Goal: Task Accomplishment & Management: Manage account settings

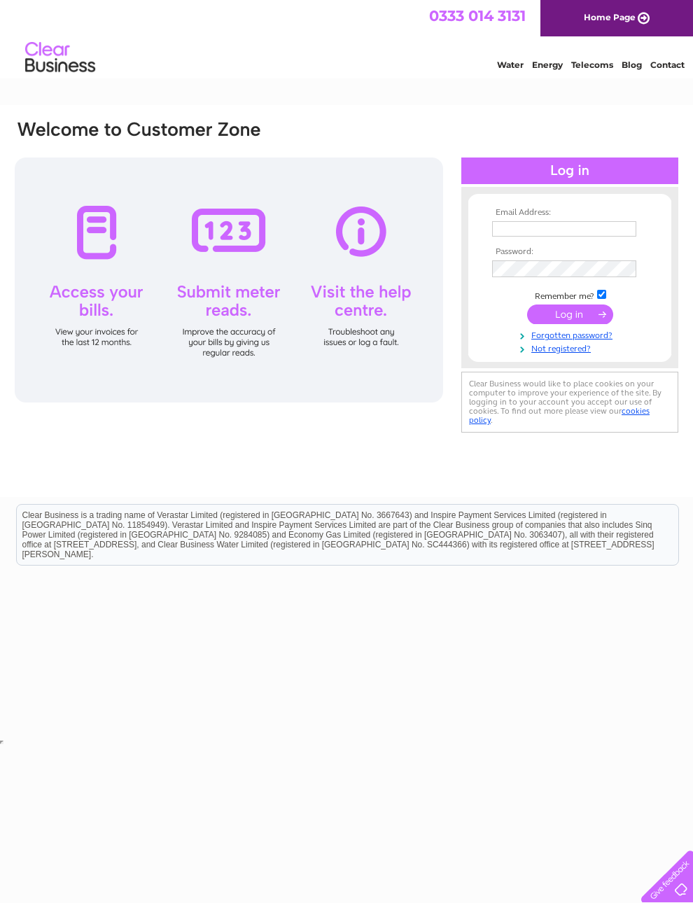
click at [539, 224] on input "text" at bounding box center [564, 228] width 144 height 15
type input "Sara@midtownfarm.com"
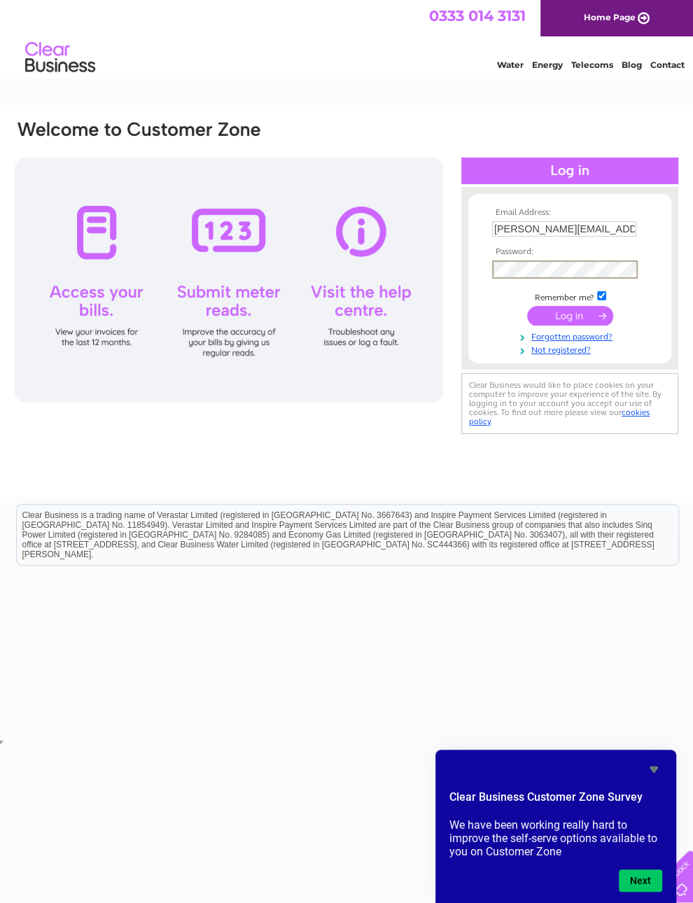
click at [577, 320] on input "submit" at bounding box center [570, 316] width 86 height 20
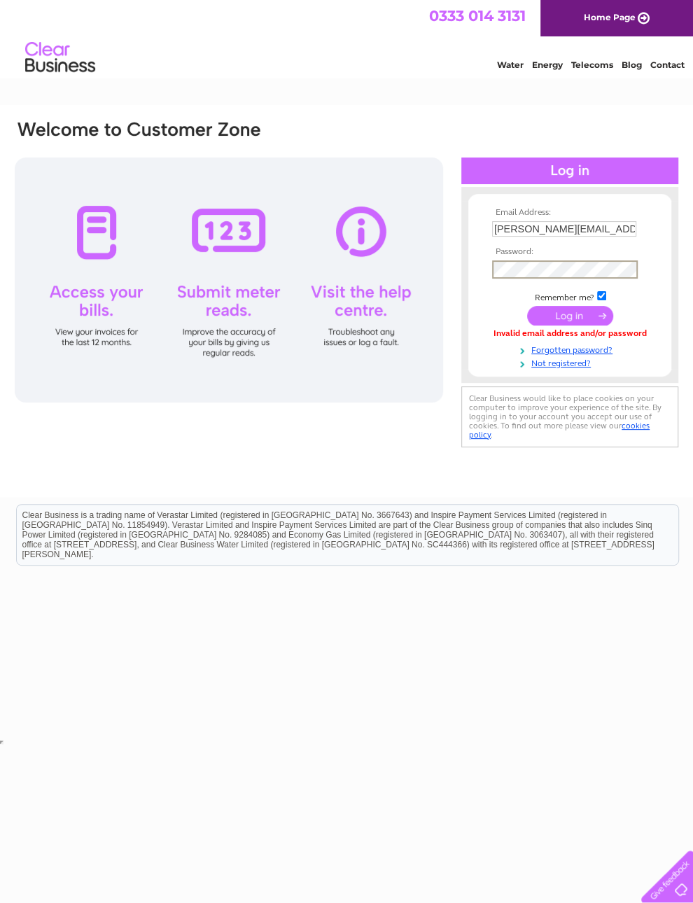
click at [575, 323] on input "submit" at bounding box center [570, 316] width 86 height 20
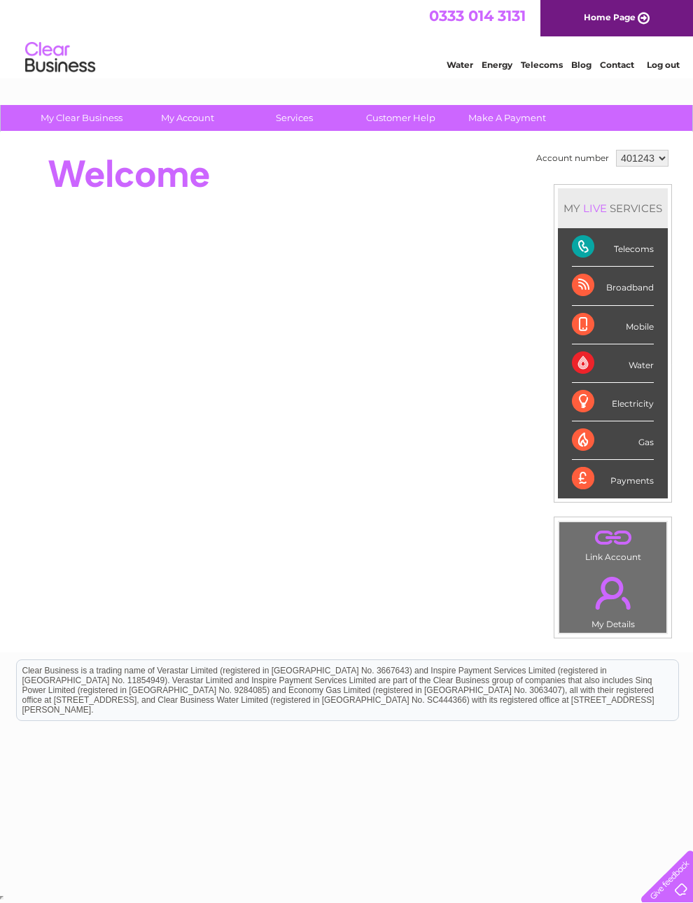
click at [599, 252] on div "Telecoms" at bounding box center [613, 247] width 82 height 38
click at [606, 242] on div "Telecoms" at bounding box center [613, 247] width 82 height 38
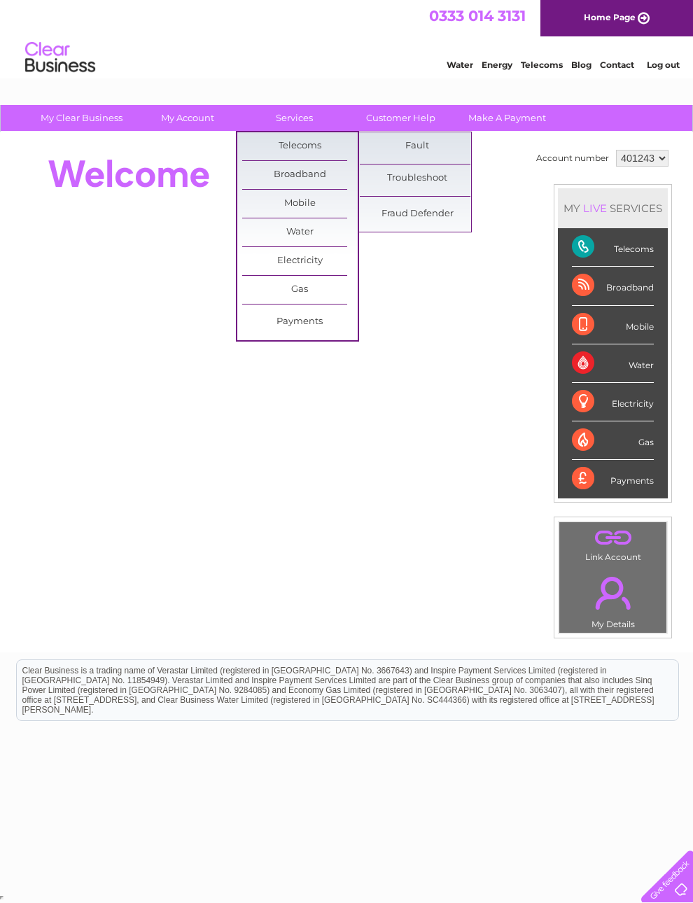
click at [302, 143] on link "Telecoms" at bounding box center [299, 146] width 115 height 28
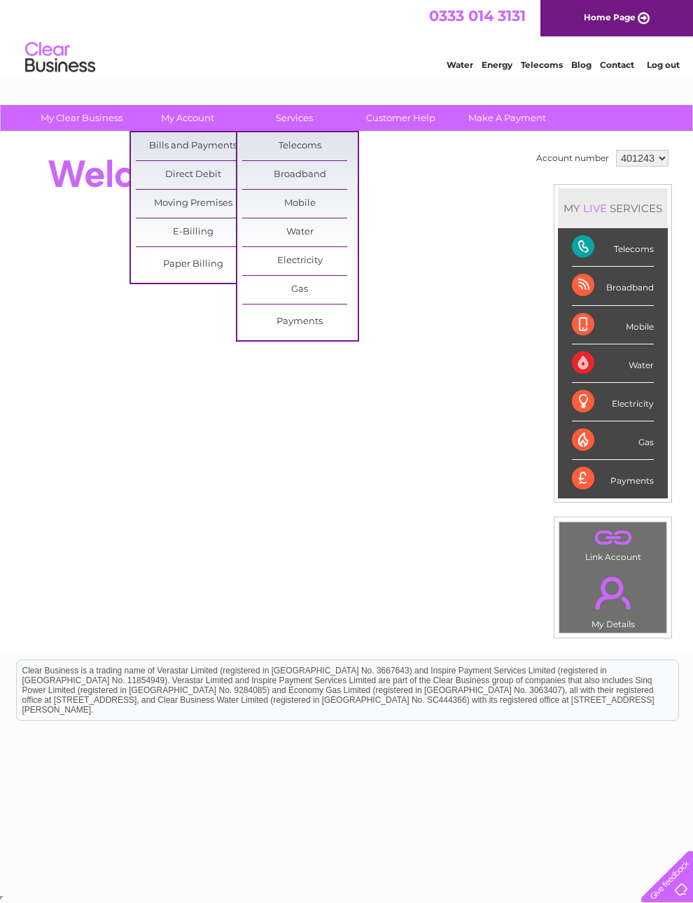
click at [198, 122] on link "My Account" at bounding box center [187, 118] width 115 height 26
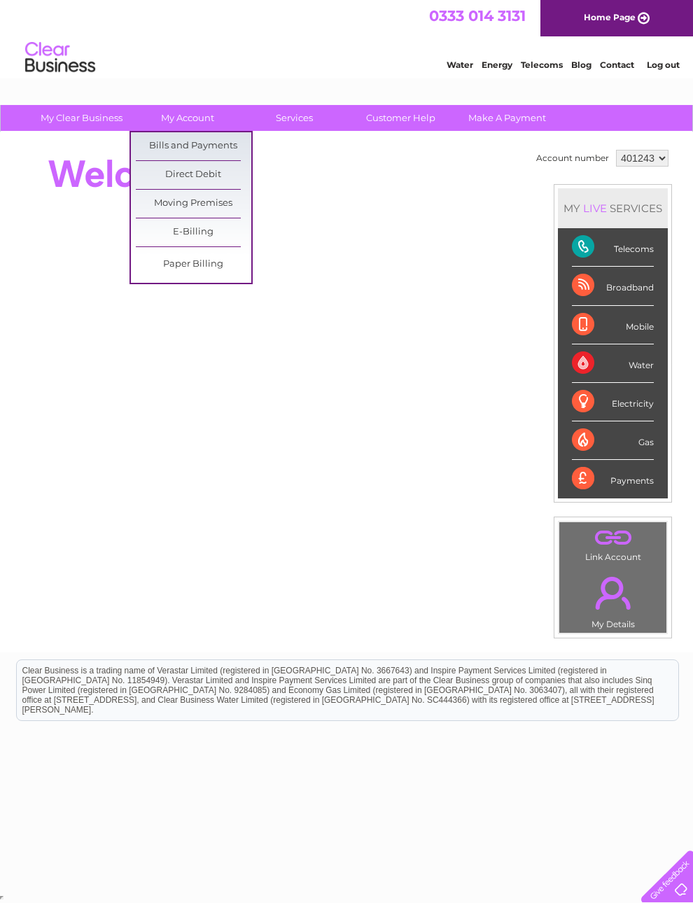
click at [216, 148] on link "Bills and Payments" at bounding box center [193, 146] width 115 height 28
click at [210, 146] on link "Bills and Payments" at bounding box center [193, 146] width 115 height 28
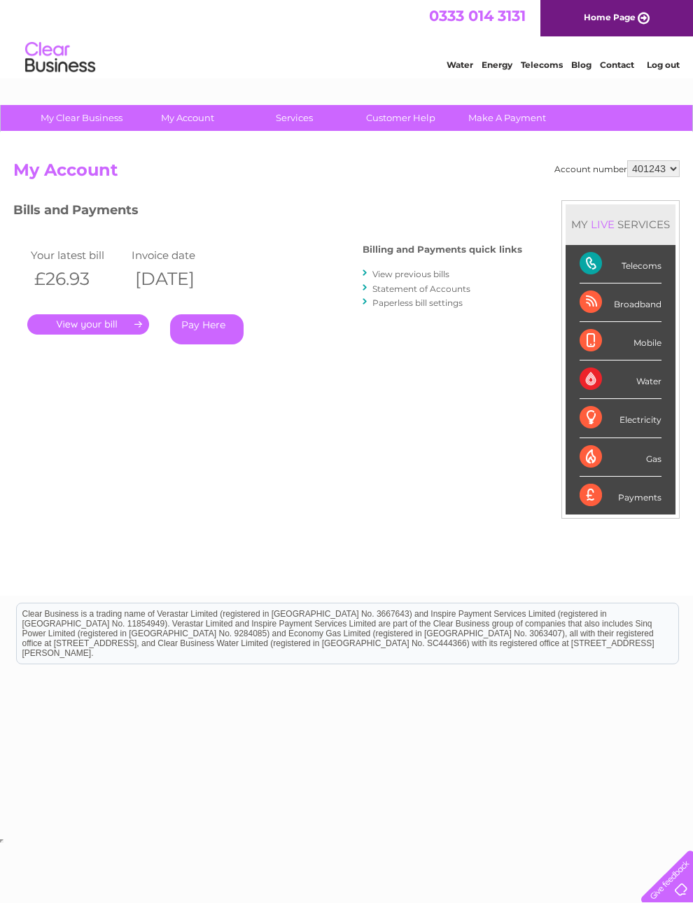
click at [87, 325] on link "." at bounding box center [88, 324] width 122 height 20
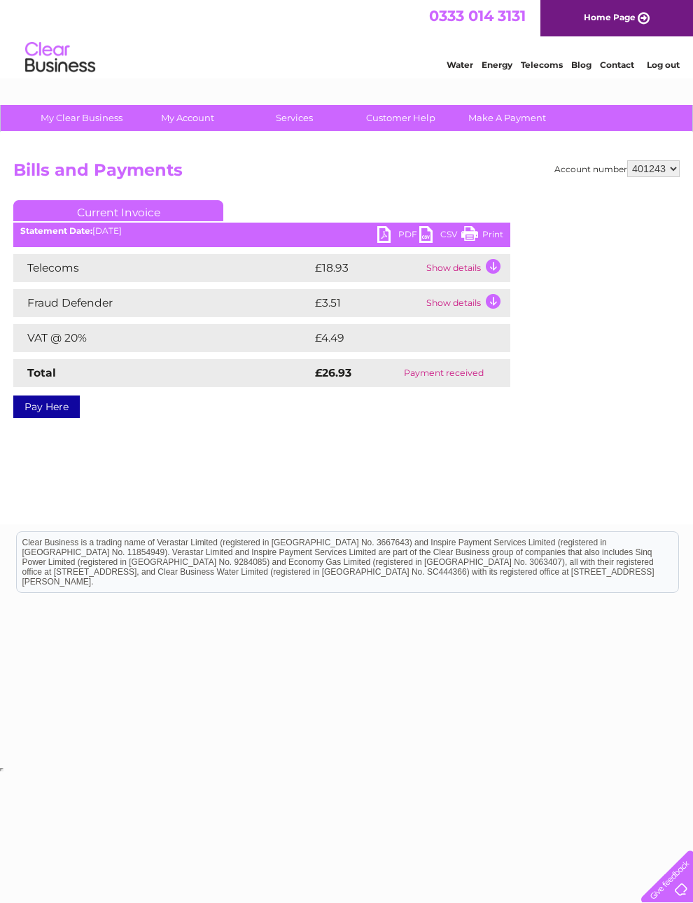
click at [386, 233] on link "PDF" at bounding box center [398, 236] width 42 height 20
click at [395, 240] on link "PDF" at bounding box center [398, 236] width 42 height 20
